Goal: Find specific page/section: Find specific page/section

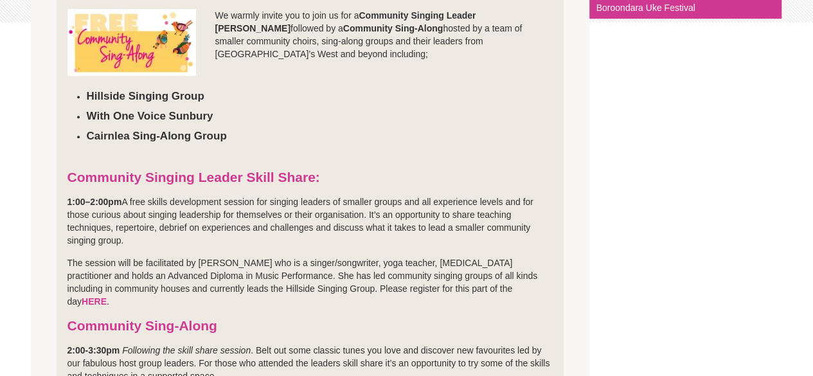
scroll to position [363, 0]
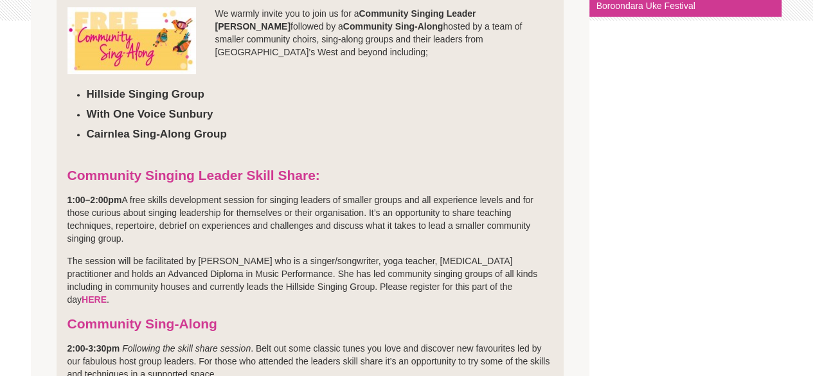
drag, startPoint x: 0, startPoint y: 0, endPoint x: 821, endPoint y: 103, distance: 827.3
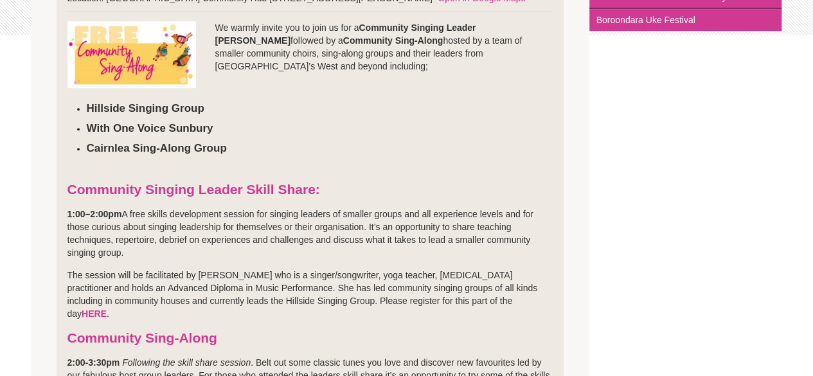
scroll to position [97, 0]
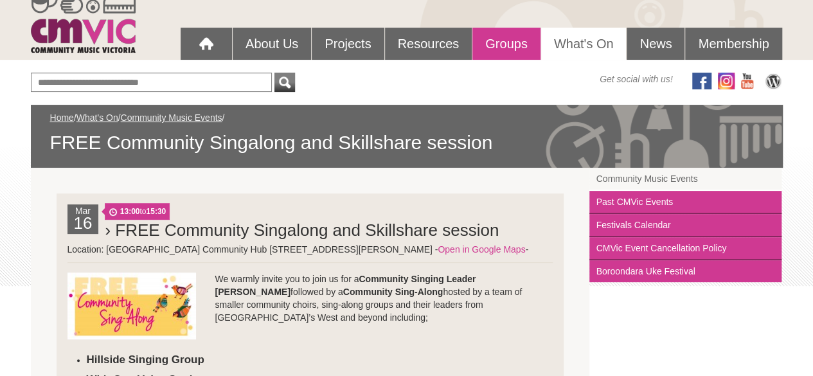
click at [491, 42] on link "Groups" at bounding box center [506, 44] width 68 height 32
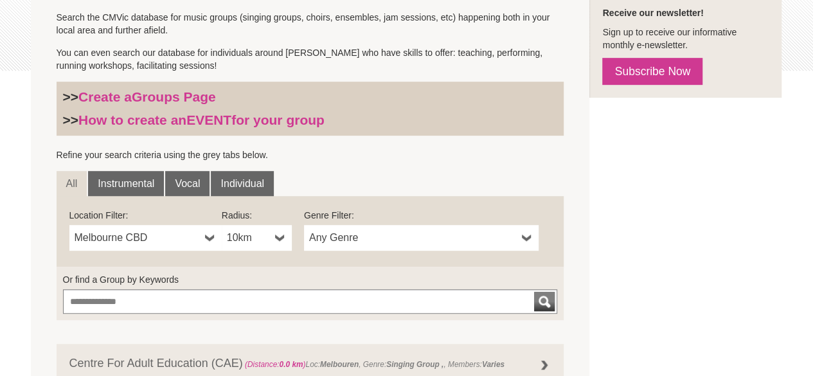
scroll to position [399, 0]
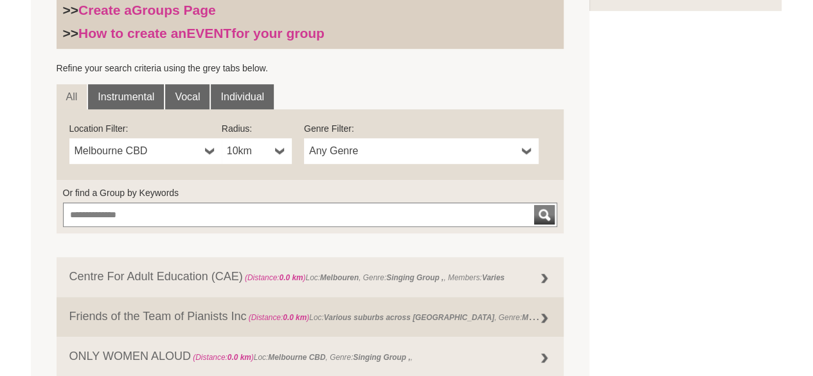
click at [147, 156] on span "Melbourne CBD" at bounding box center [137, 150] width 125 height 15
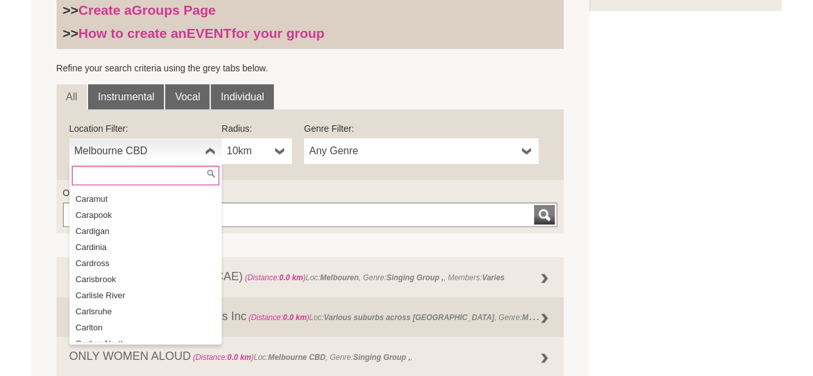
scroll to position [4436, 0]
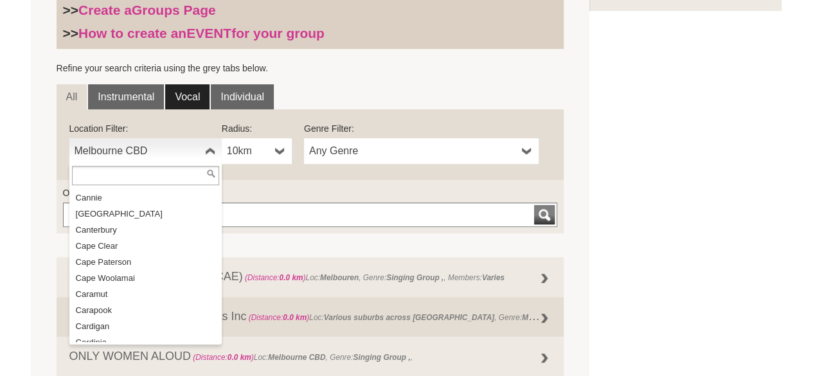
click at [185, 89] on link "Vocal" at bounding box center [187, 97] width 44 height 26
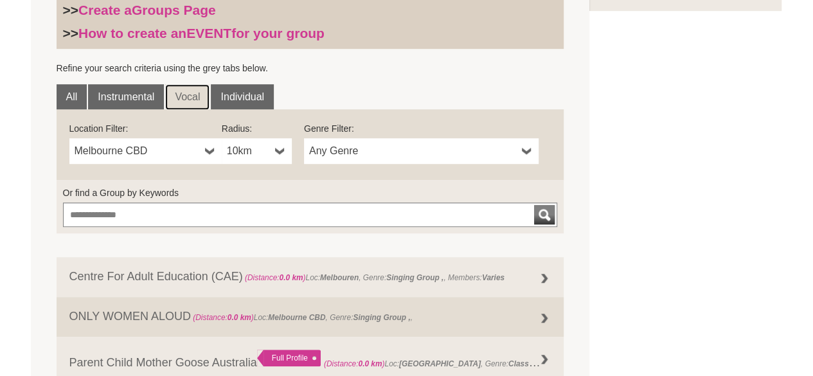
scroll to position [0, 0]
